Goal: Task Accomplishment & Management: Manage account settings

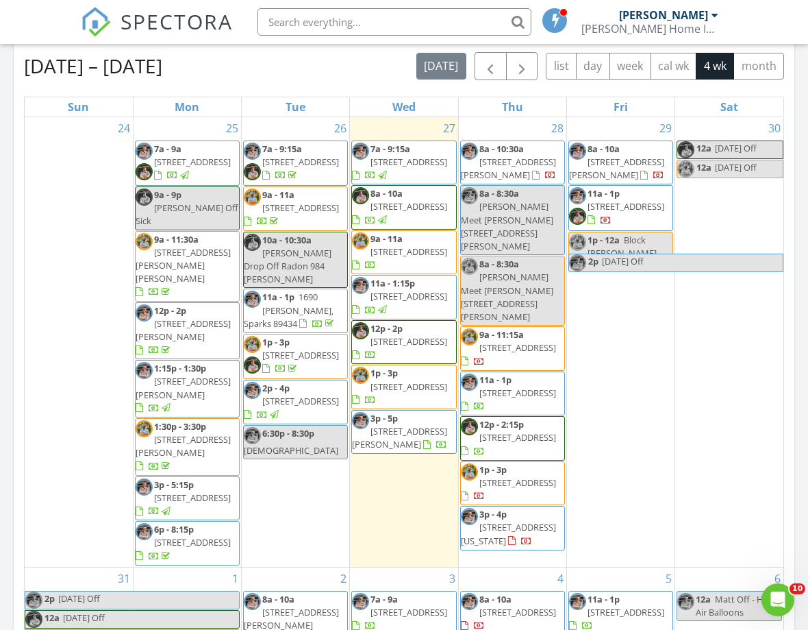
scroll to position [605, 0]
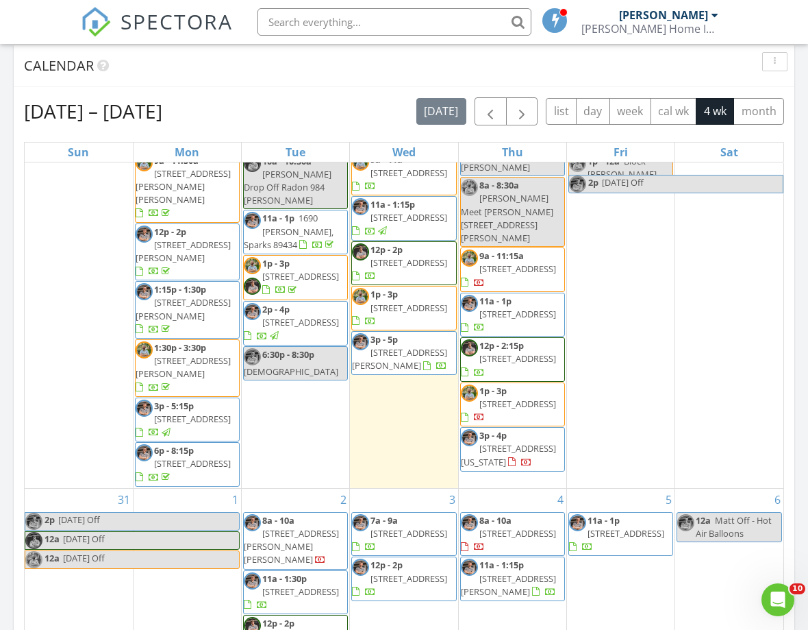
scroll to position [125, 0]
